Goal: Information Seeking & Learning: Learn about a topic

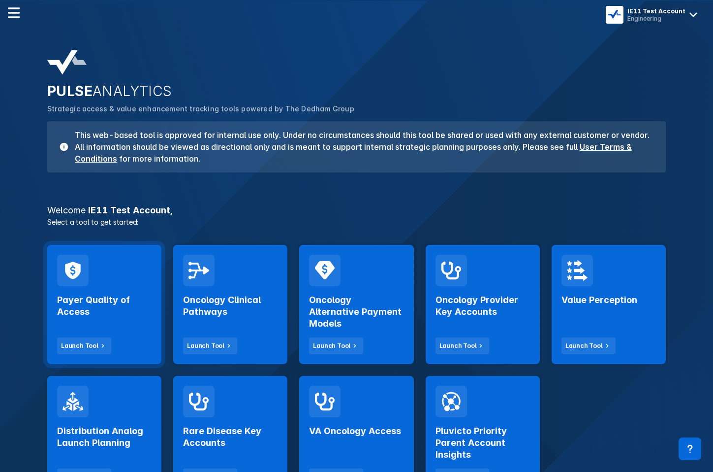
click at [125, 295] on h2 "Payer Quality of Access" at bounding box center [104, 306] width 95 height 24
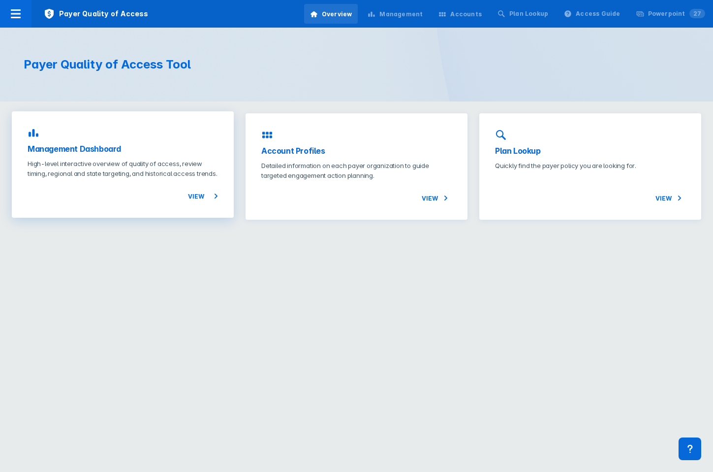
click at [161, 199] on div "View" at bounding box center [123, 190] width 191 height 24
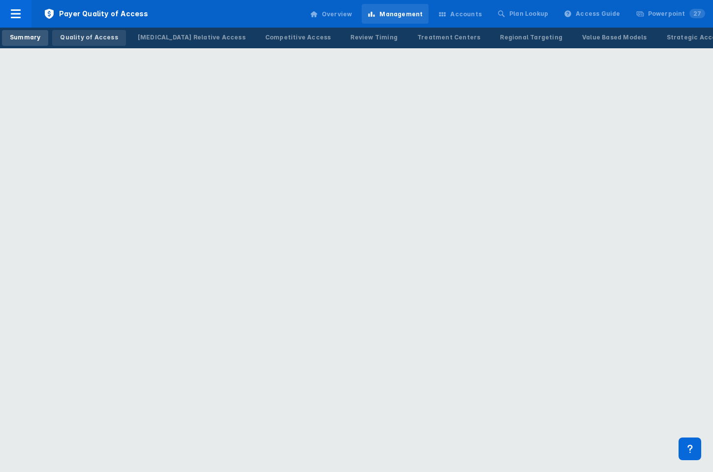
click at [87, 36] on div "Quality of Access" at bounding box center [89, 37] width 58 height 9
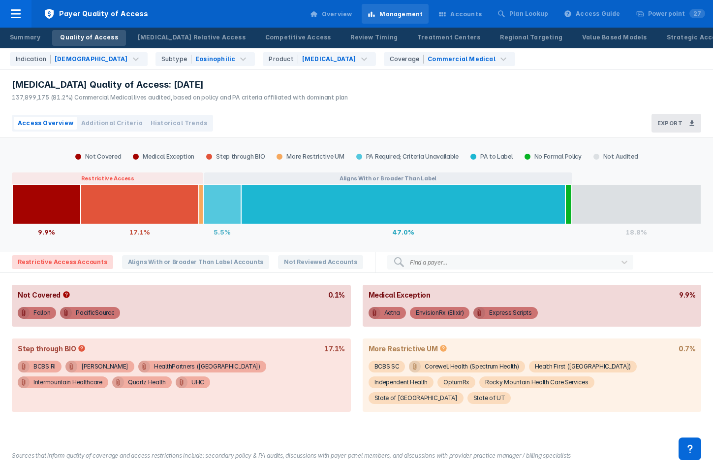
click at [180, 119] on span "Historical Trends" at bounding box center [179, 123] width 57 height 9
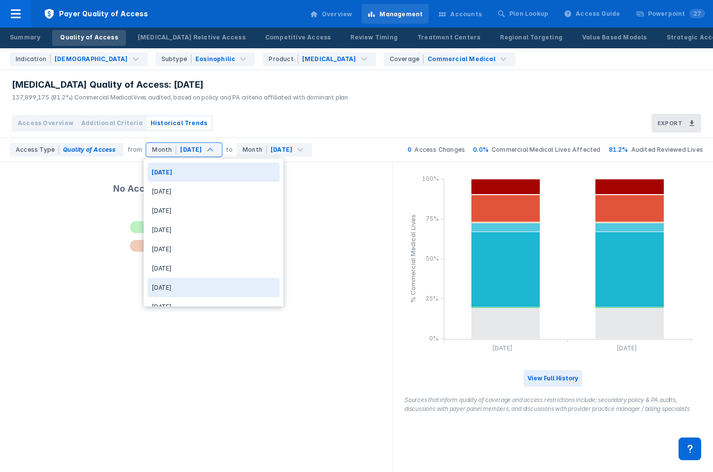
click at [173, 291] on div "Dec 2024" at bounding box center [214, 287] width 132 height 19
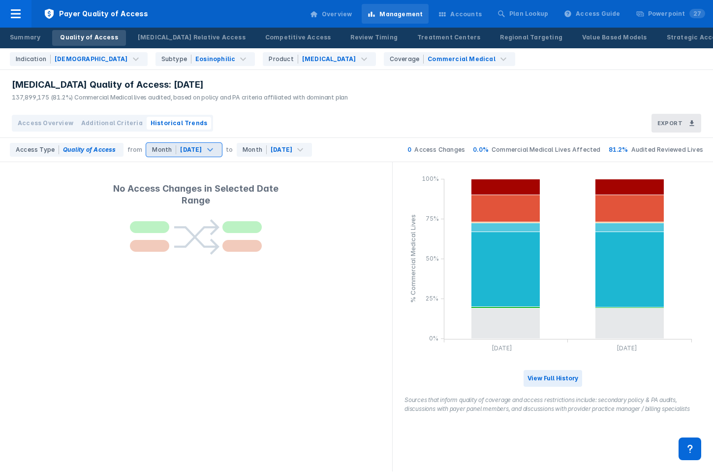
click at [187, 149] on div "Dec 2024" at bounding box center [191, 149] width 22 height 9
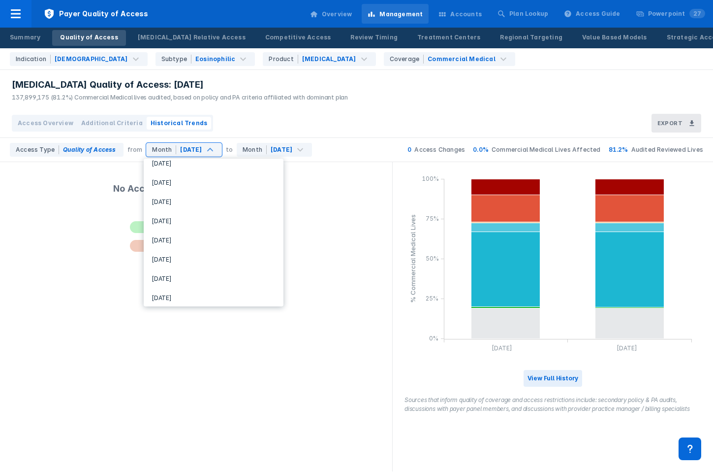
scroll to position [809, 0]
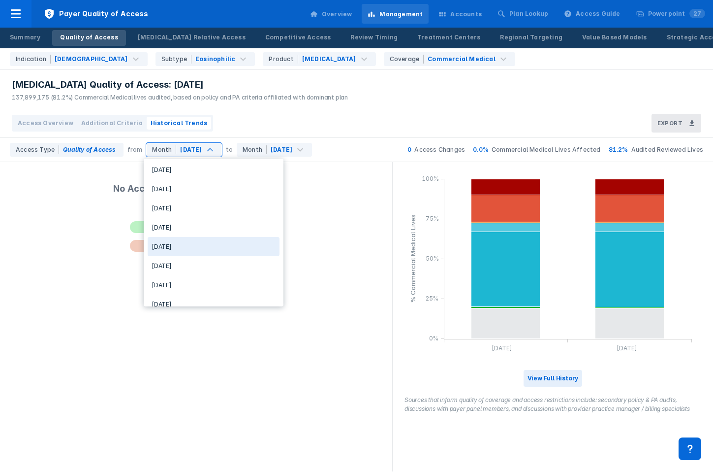
click at [182, 256] on div "Sep 2020" at bounding box center [214, 265] width 132 height 19
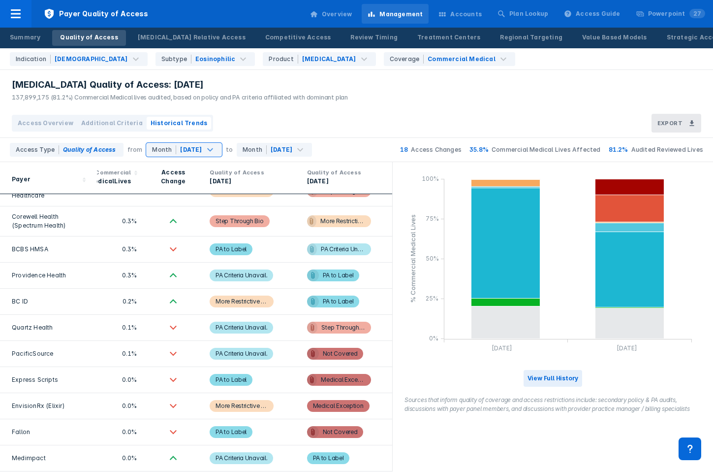
scroll to position [0, 0]
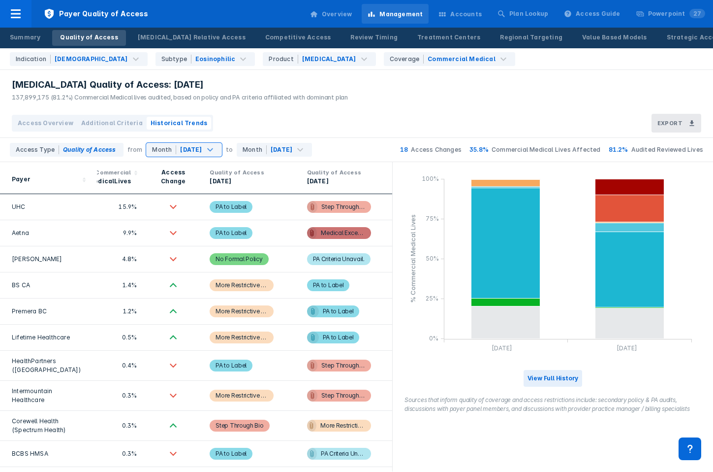
click at [468, 18] on div "Accounts" at bounding box center [466, 14] width 32 height 9
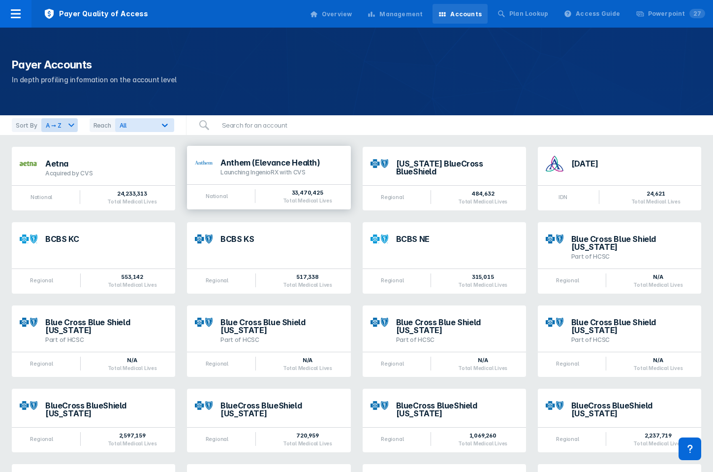
click at [241, 163] on div "Anthem (Elevance Health)" at bounding box center [282, 163] width 122 height 8
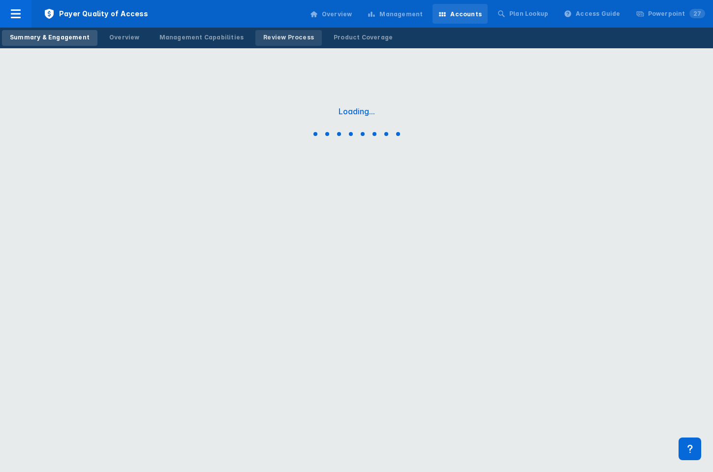
click at [275, 33] on div "Review Process" at bounding box center [288, 37] width 51 height 9
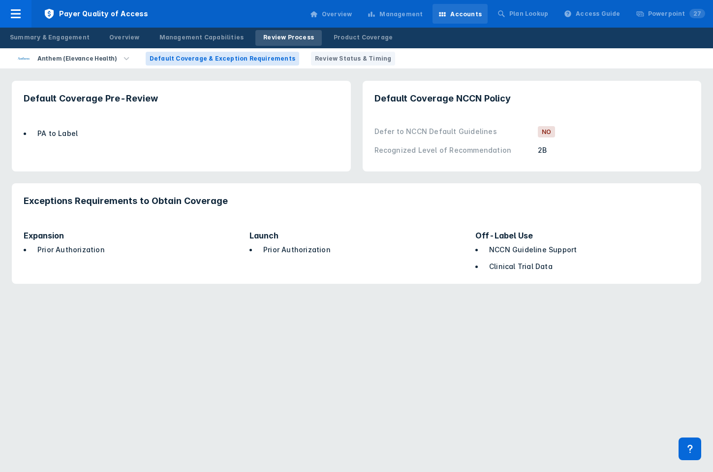
click at [331, 57] on span "Review Status & Timing" at bounding box center [353, 58] width 76 height 9
